Goal: Task Accomplishment & Management: Use online tool/utility

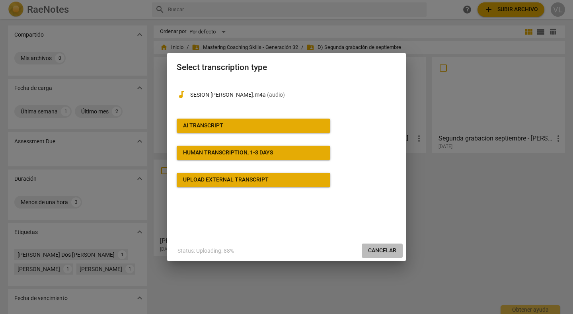
click at [387, 251] on span "Cancelar" at bounding box center [382, 251] width 28 height 8
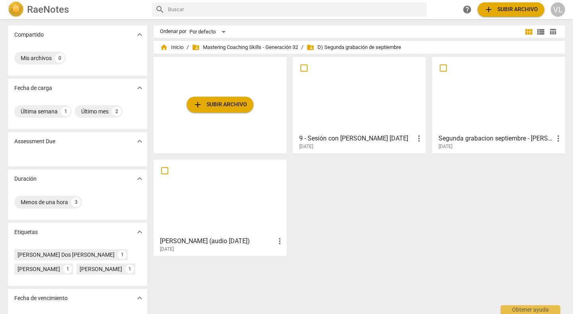
click at [521, 230] on div "add Subir archivo 9 - Sesión con Alberto 02-10-25 more_vert 2025-10-03 Segunda …" at bounding box center [363, 159] width 418 height 205
click at [236, 108] on span "add Subir archivo" at bounding box center [220, 105] width 54 height 10
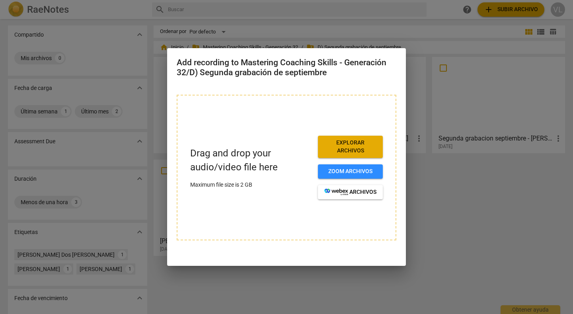
click at [344, 147] on span "Explorar archivos" at bounding box center [351, 147] width 52 height 16
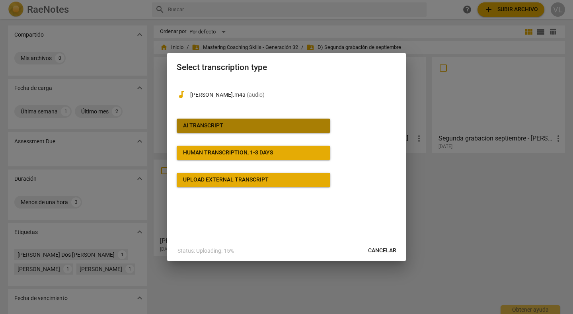
click at [293, 125] on span "AI Transcript" at bounding box center [253, 126] width 141 height 8
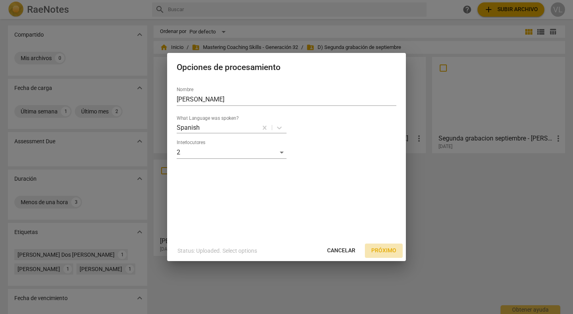
click at [375, 251] on span "Próximo" at bounding box center [384, 251] width 25 height 8
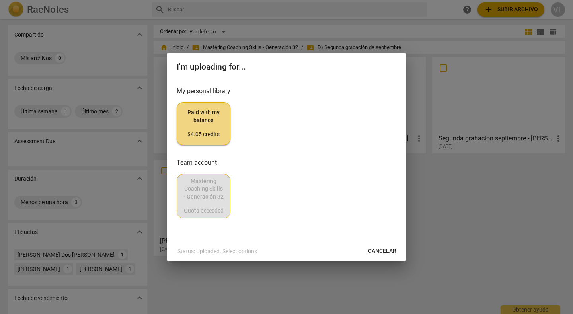
click at [205, 133] on div "$4.05 credits" at bounding box center [204, 135] width 40 height 8
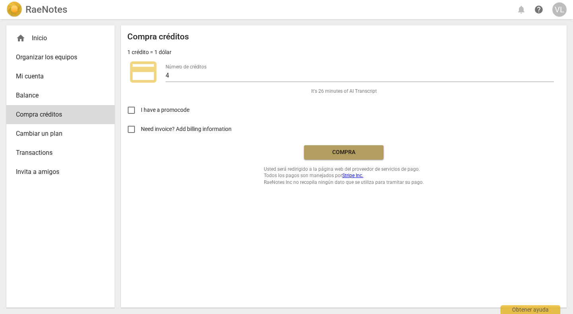
click at [337, 153] on span "Compra" at bounding box center [344, 153] width 67 height 8
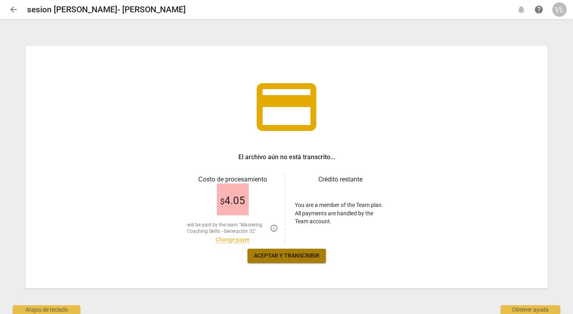
click at [293, 257] on span "Aceptar y transcribir" at bounding box center [287, 256] width 66 height 8
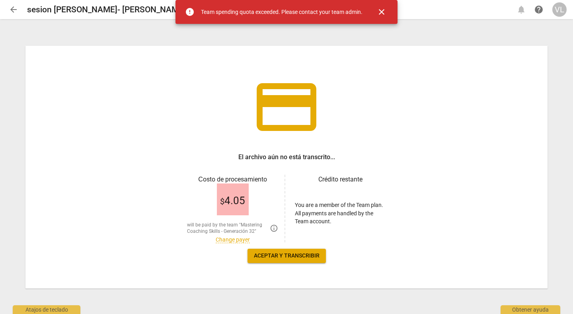
click at [238, 241] on link "Change payer" at bounding box center [233, 240] width 34 height 7
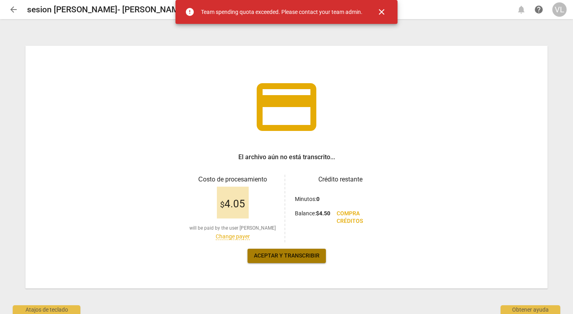
click at [281, 253] on span "Aceptar y transcribir" at bounding box center [287, 256] width 66 height 8
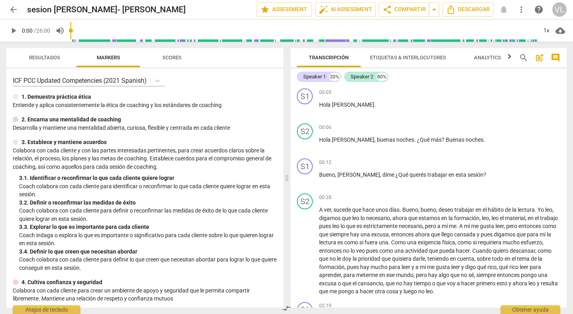
click at [14, 9] on span "arrow_back" at bounding box center [14, 10] width 10 height 10
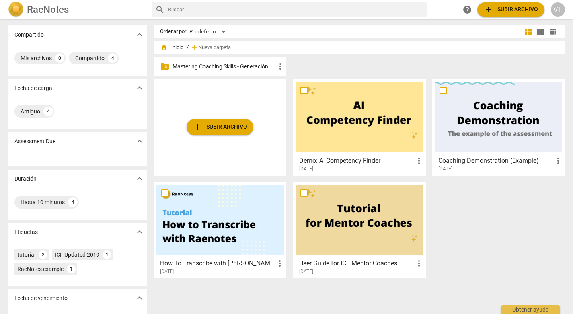
click at [192, 73] on div "folder_shared Mastering Coaching Skills - Generación 32 more_vert" at bounding box center [220, 66] width 133 height 19
click at [206, 66] on p "Mastering Coaching Skills - Generación 32" at bounding box center [224, 67] width 103 height 8
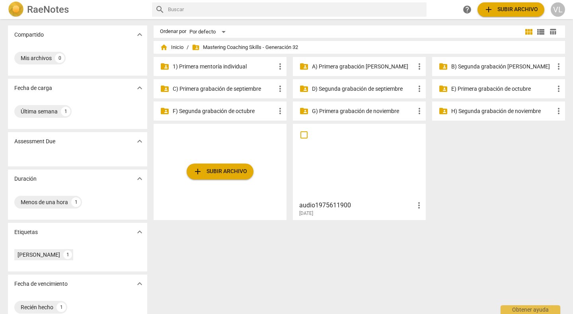
click at [225, 92] on p "C) Primera grabación de septiembre" at bounding box center [224, 89] width 103 height 8
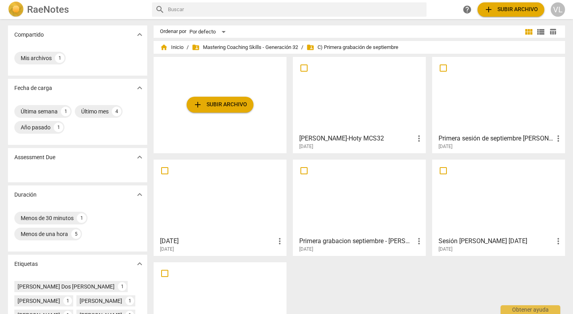
click at [319, 107] on div at bounding box center [359, 95] width 127 height 70
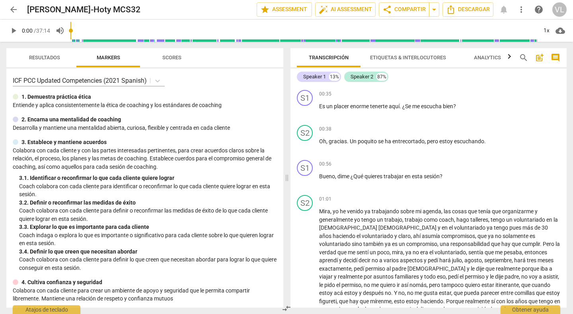
scroll to position [215, 0]
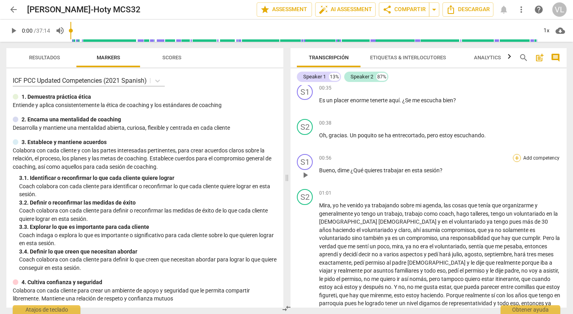
click at [513, 156] on div "+" at bounding box center [517, 158] width 8 height 8
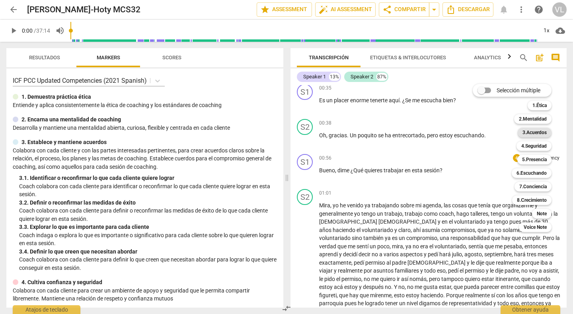
click at [529, 131] on b "3.Acuerdos" at bounding box center [535, 133] width 24 height 10
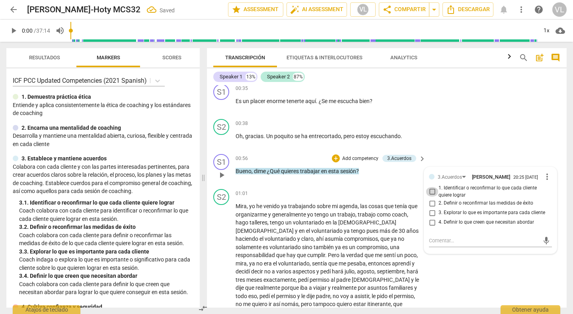
click at [430, 191] on input "1. Identificar o reconfirmar lo que cada cliente quiere lograr" at bounding box center [432, 192] width 13 height 10
checkbox input "true"
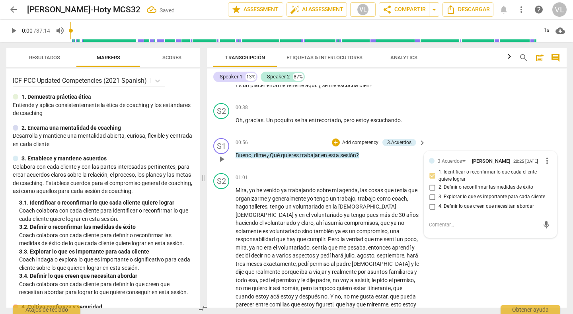
scroll to position [246, 0]
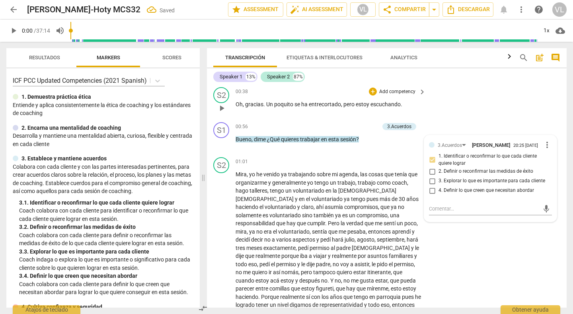
click at [492, 107] on div "S2 play_arrow pause 00:38 + Add competency keyboard_arrow_right Oh , gracias . …" at bounding box center [387, 101] width 360 height 35
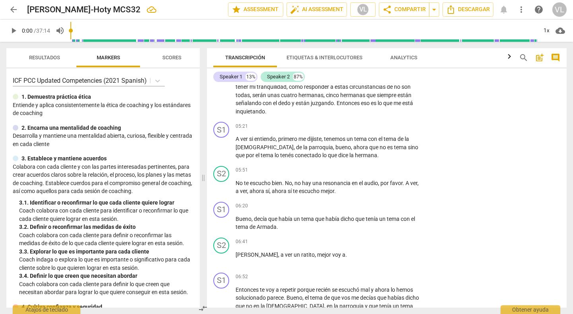
scroll to position [677, 0]
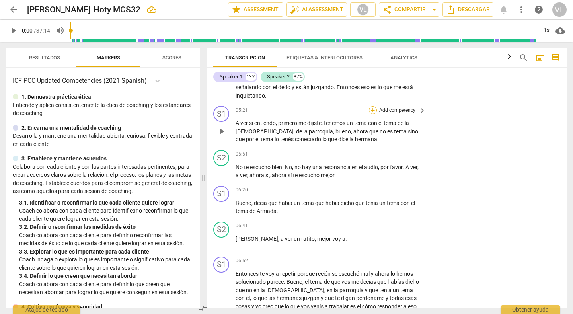
click at [372, 106] on div "+" at bounding box center [373, 110] width 8 height 8
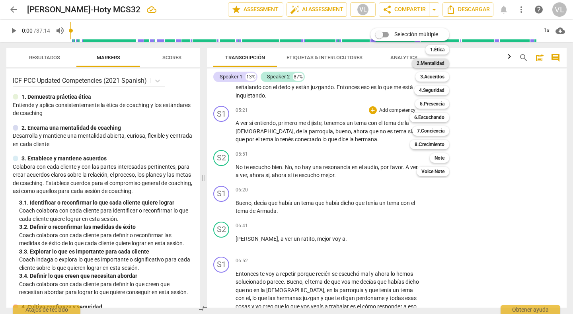
click at [426, 64] on b "2.Mentalidad" at bounding box center [431, 64] width 28 height 10
